Goal: Transaction & Acquisition: Book appointment/travel/reservation

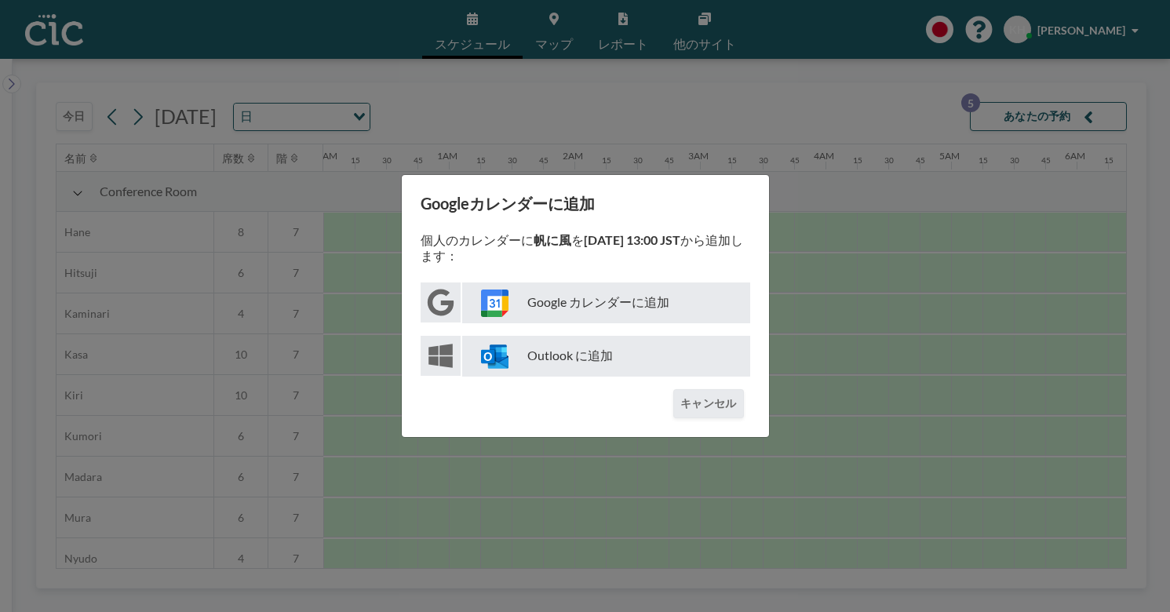
scroll to position [0, 534]
click at [803, 357] on div "Googleカレンダーに追加 個人のカレンダーに 帆に風 を 9月11日 13:00 JST から追加します： Google カレンダーに追加 Outlook…" at bounding box center [585, 306] width 1170 height 612
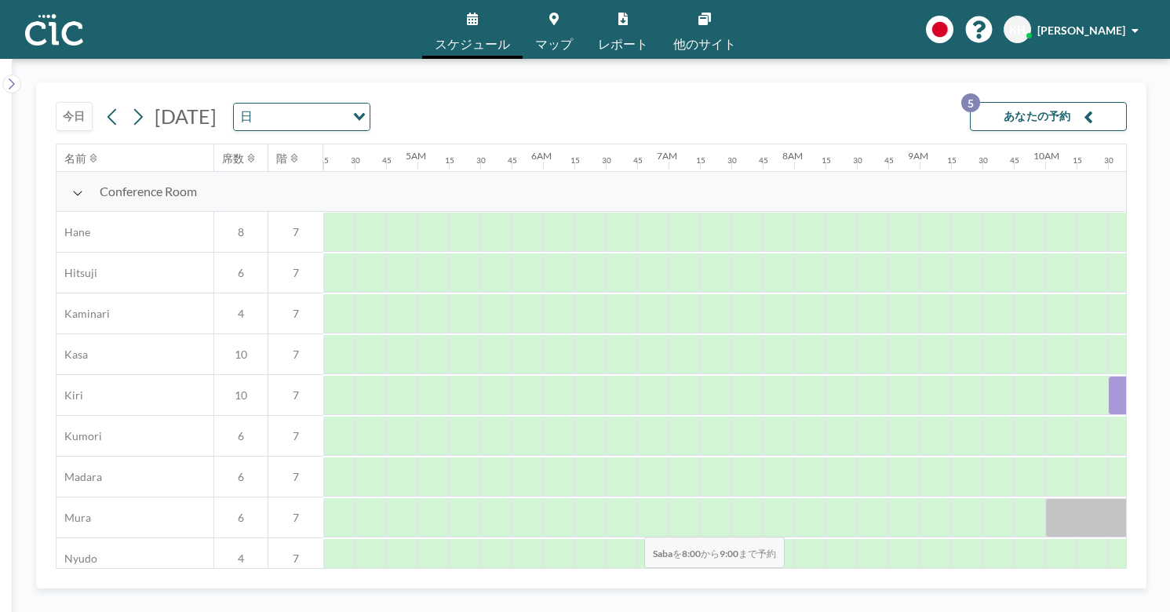
drag, startPoint x: 552, startPoint y: 500, endPoint x: 639, endPoint y: 500, distance: 87.1
click at [794, 580] on div at bounding box center [857, 599] width 126 height 39
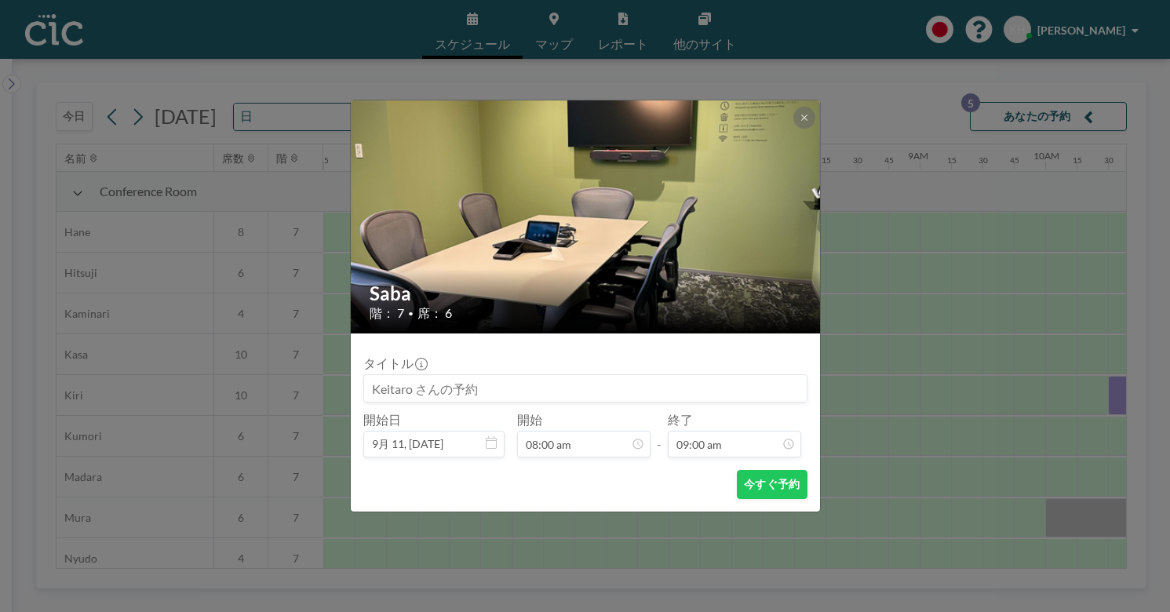
scroll to position [902, 0]
click at [800, 122] on icon at bounding box center [804, 117] width 9 height 9
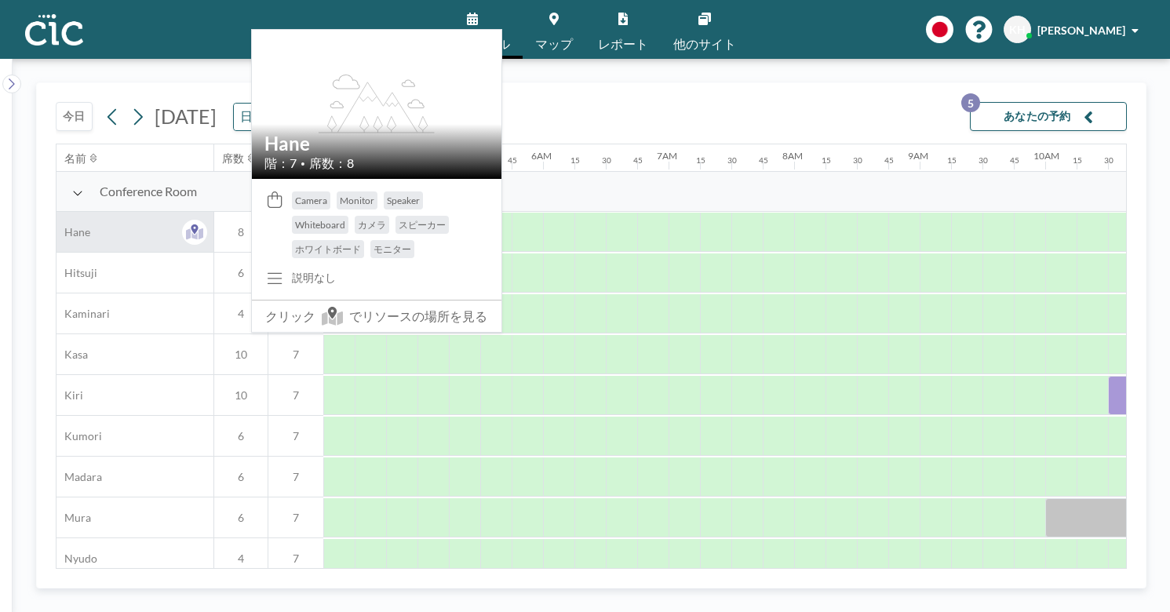
click at [56, 225] on span "Hane" at bounding box center [73, 232] width 34 height 14
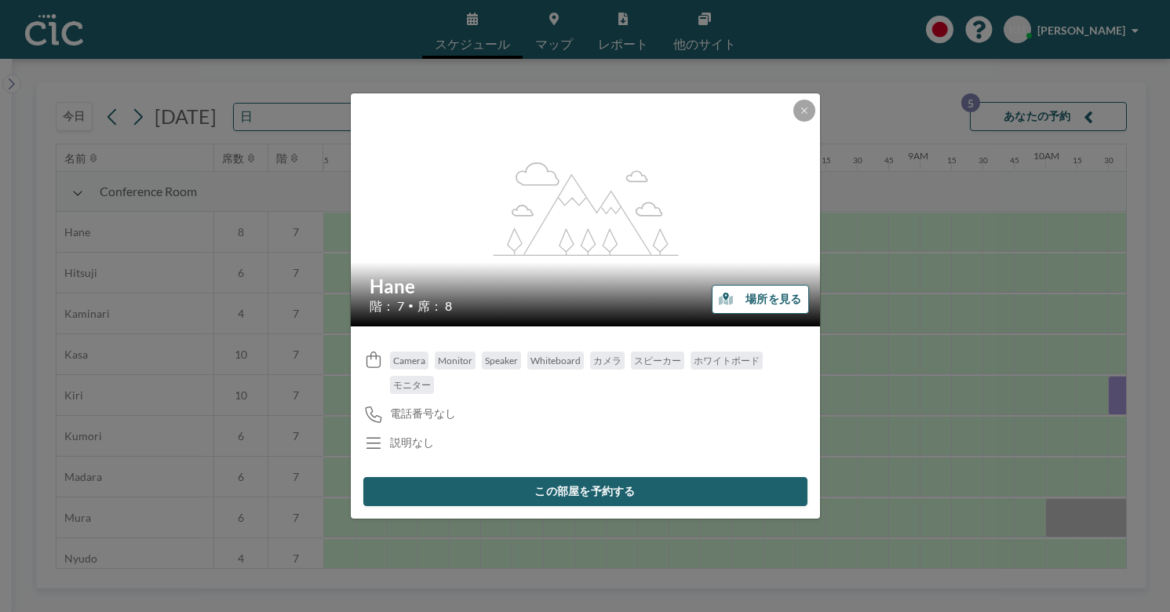
click at [719, 296] on icon "button" at bounding box center [726, 299] width 14 height 13
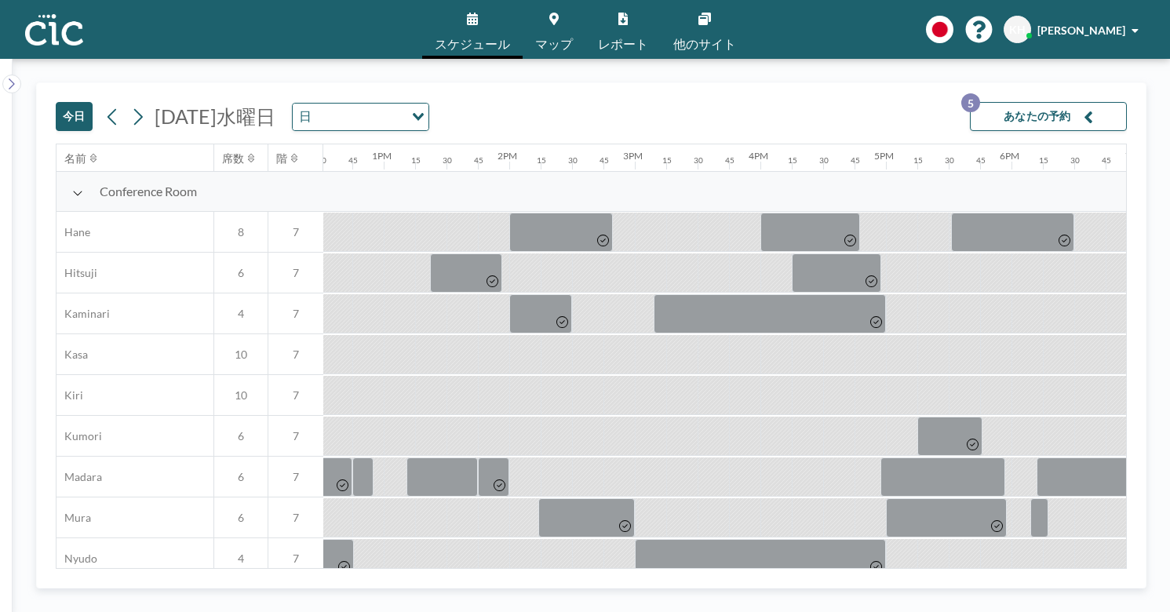
scroll to position [0, 1579]
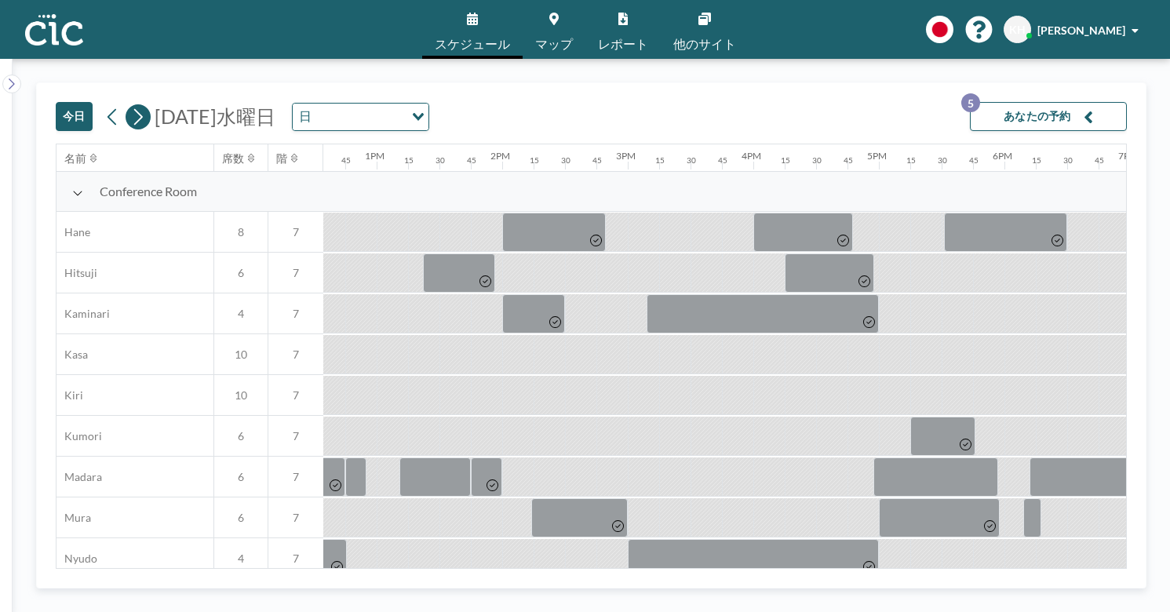
click at [130, 105] on icon at bounding box center [137, 117] width 15 height 24
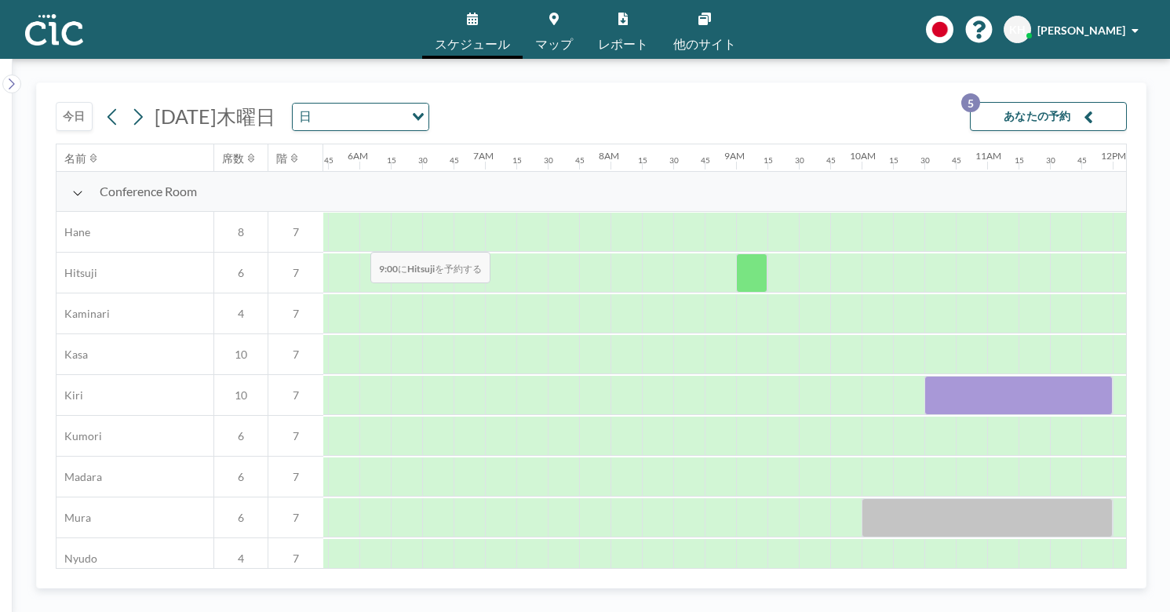
scroll to position [0, 712]
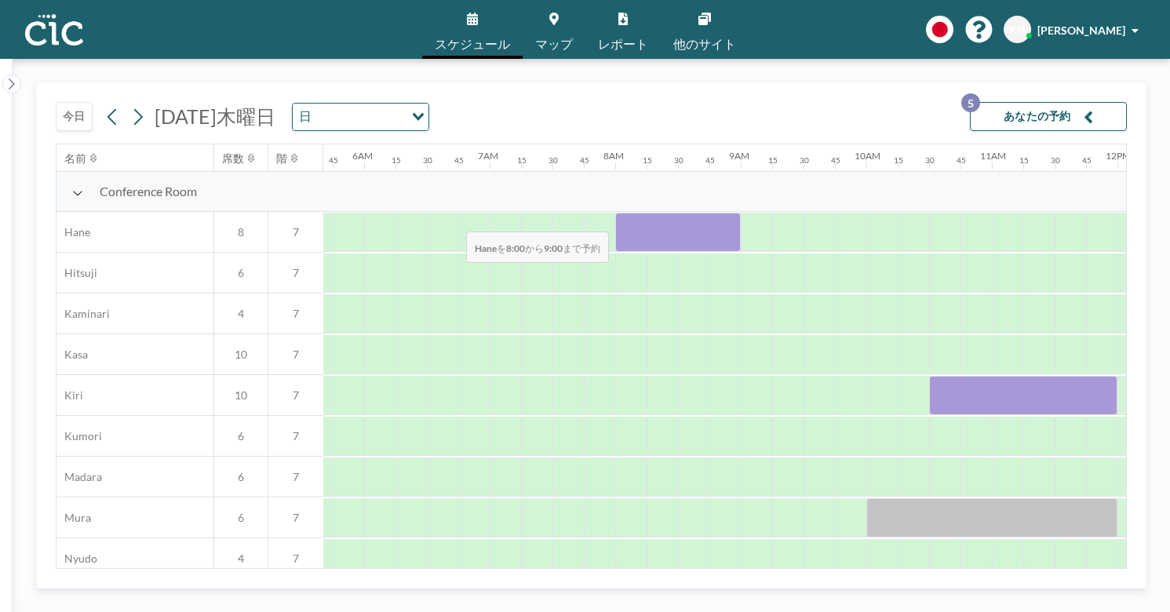
drag, startPoint x: 370, startPoint y: 195, endPoint x: 461, endPoint y: 195, distance: 91.8
click at [615, 213] on div at bounding box center [678, 232] width 126 height 39
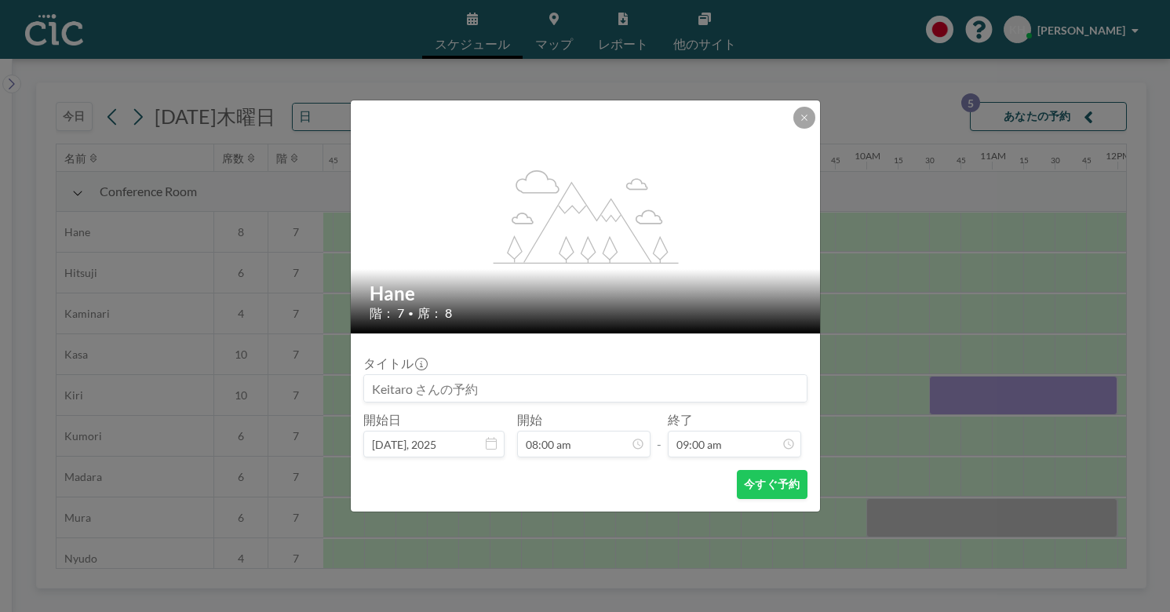
scroll to position [0, 0]
click at [468, 375] on input at bounding box center [585, 388] width 443 height 27
type input "帆に風"
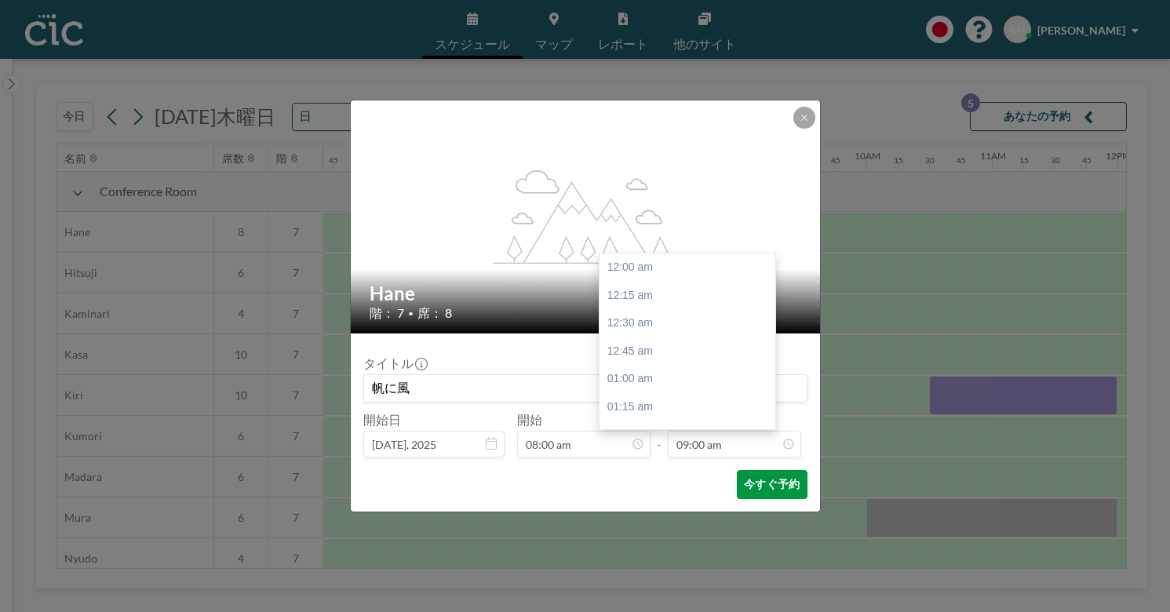
scroll to position [902, 0]
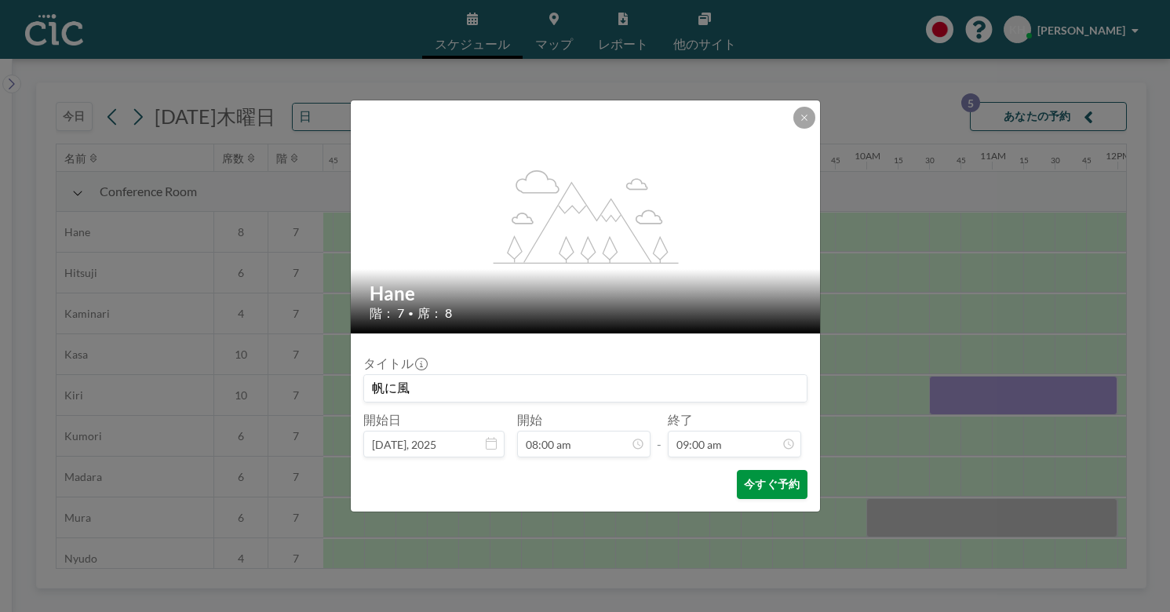
click at [737, 470] on button "今すぐ予約" at bounding box center [772, 484] width 70 height 29
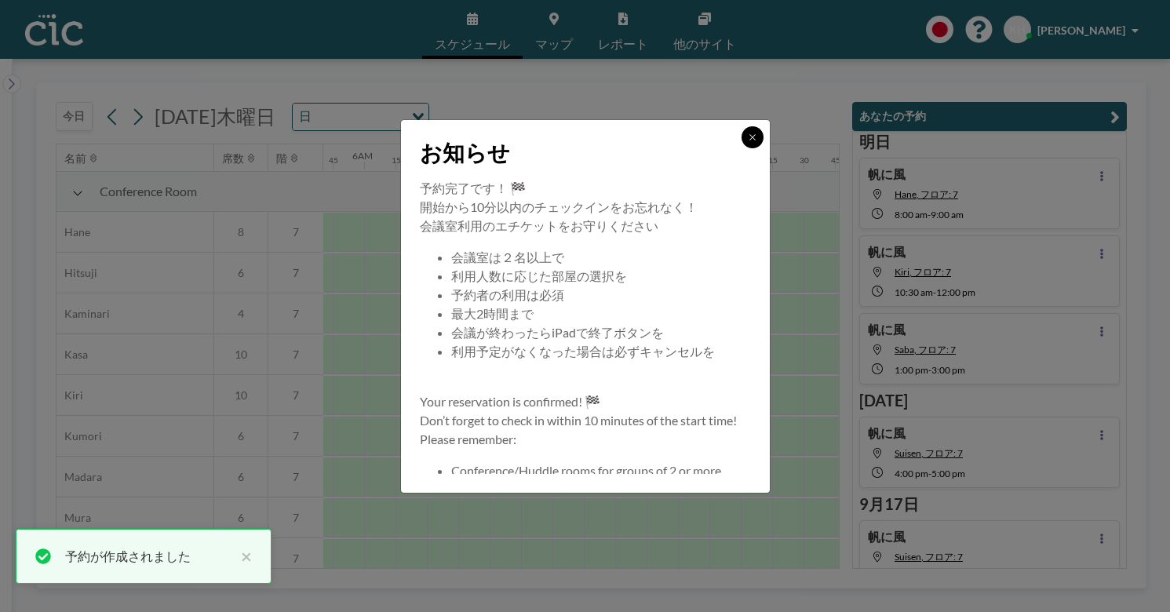
click at [741, 148] on button at bounding box center [752, 137] width 22 height 22
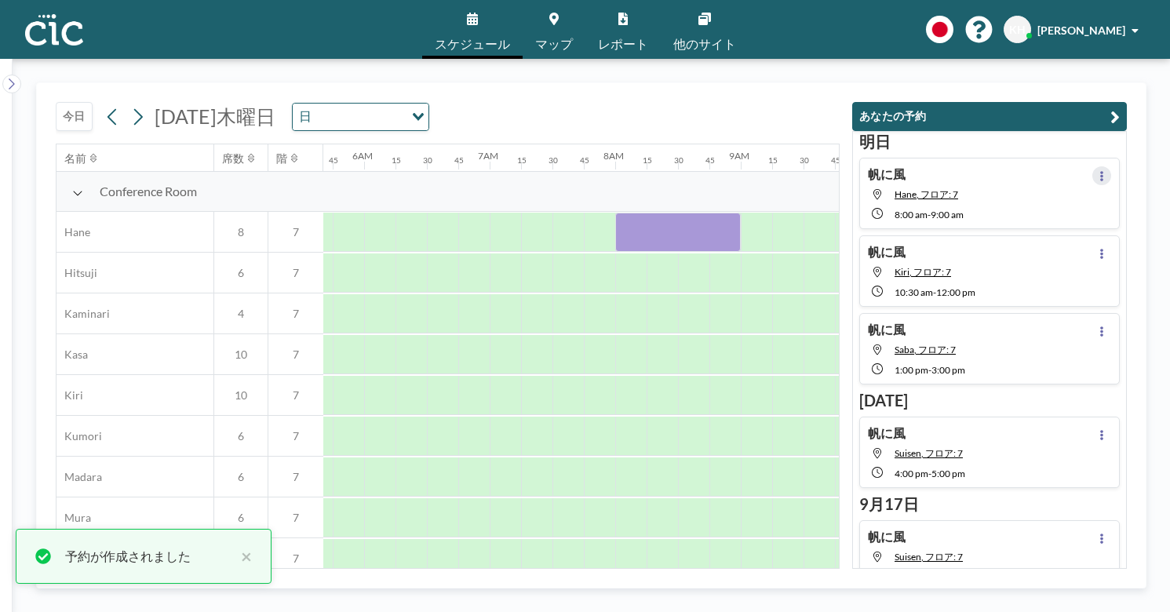
click at [1110, 166] on button at bounding box center [1101, 175] width 19 height 19
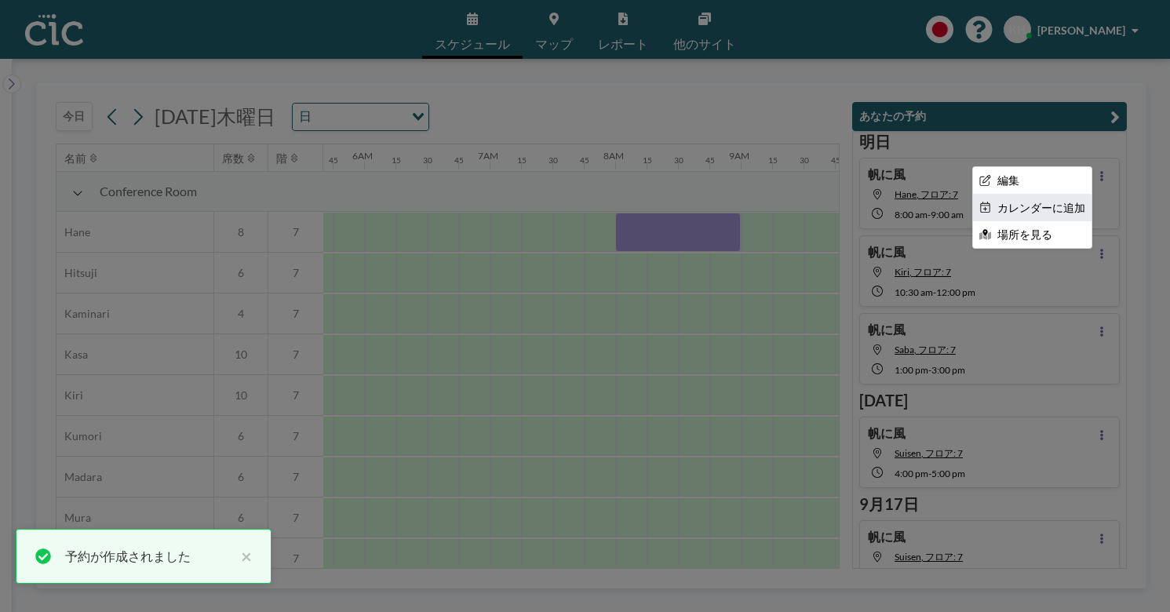
click at [1038, 195] on li "カレンダーに追加" at bounding box center [1032, 208] width 118 height 27
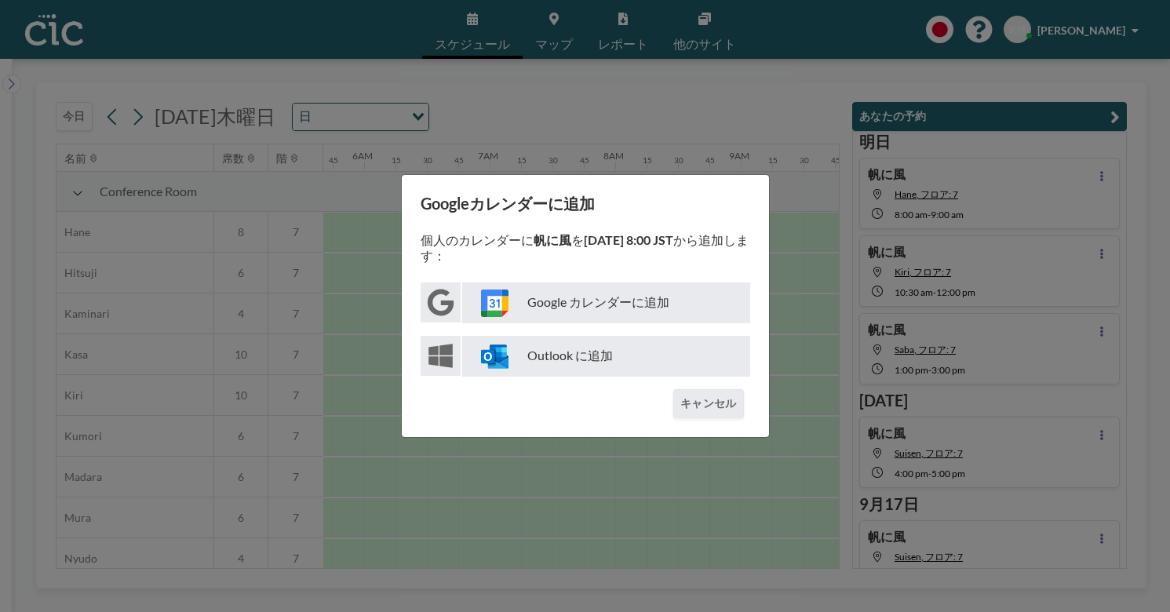
click at [632, 300] on p "Google カレンダーに追加" at bounding box center [606, 302] width 288 height 41
